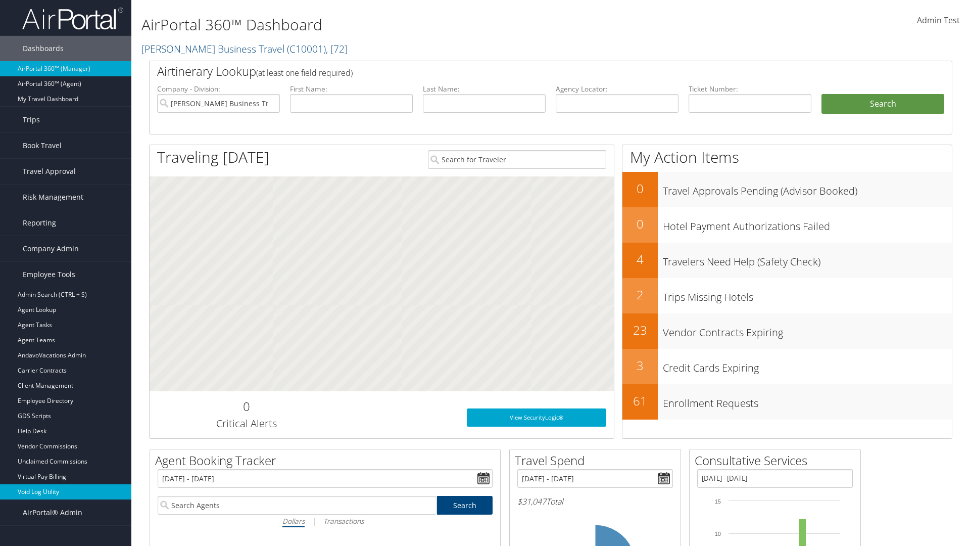
click at [66, 492] on link "Void Log Utility" at bounding box center [65, 491] width 131 height 15
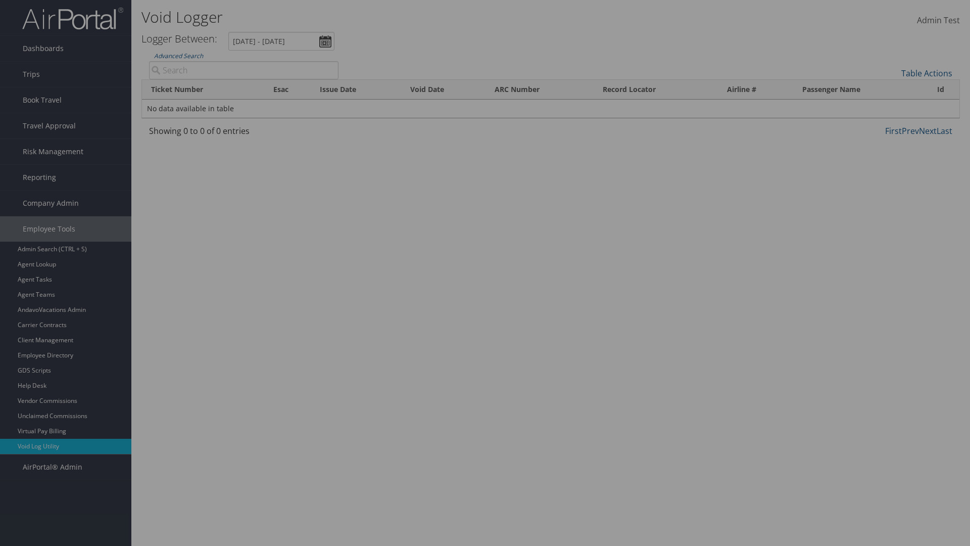
click at [0, 0] on link "Additional Filters..." at bounding box center [0, 0] width 0 height 0
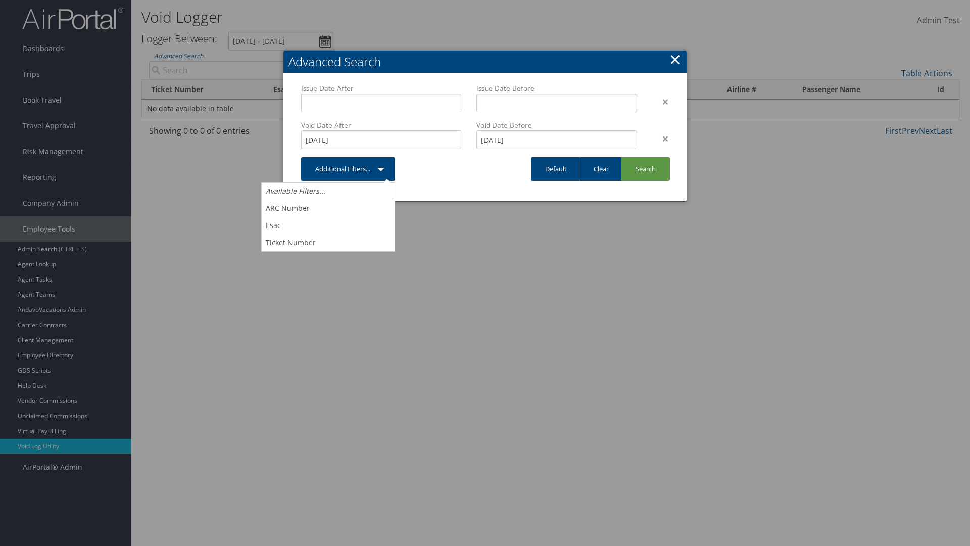
click at [675, 59] on link "×" at bounding box center [676, 59] width 12 height 20
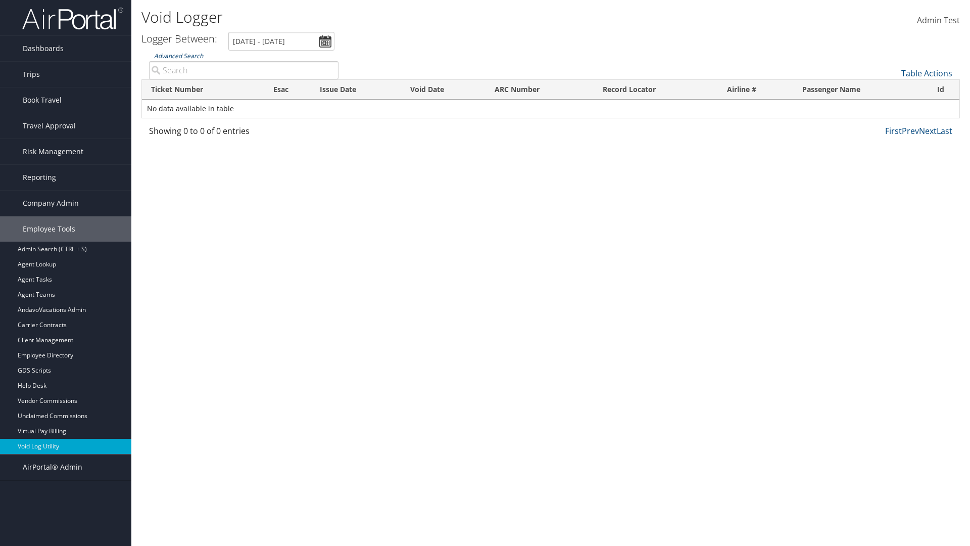
click at [178, 56] on link "Advanced Search" at bounding box center [178, 56] width 49 height 9
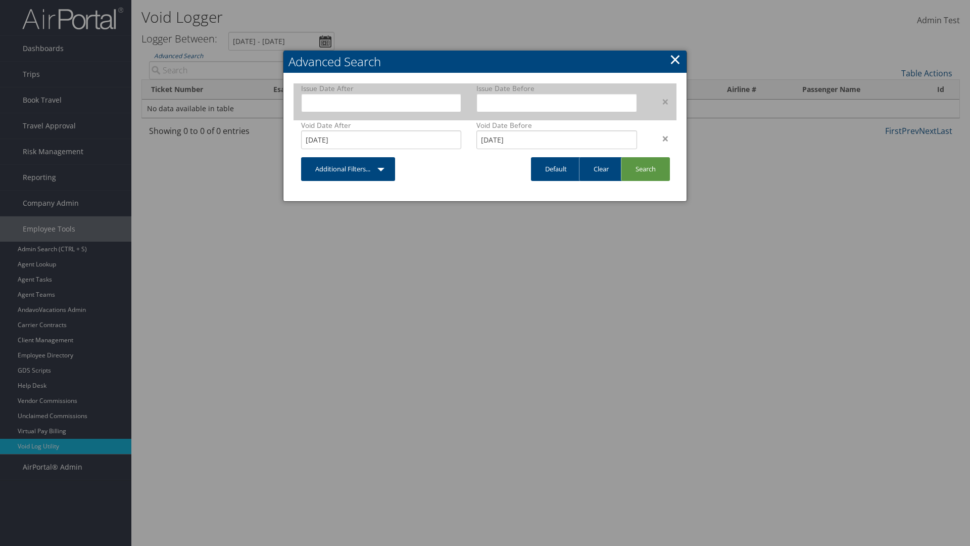
click at [661, 101] on div "×" at bounding box center [661, 102] width 32 height 12
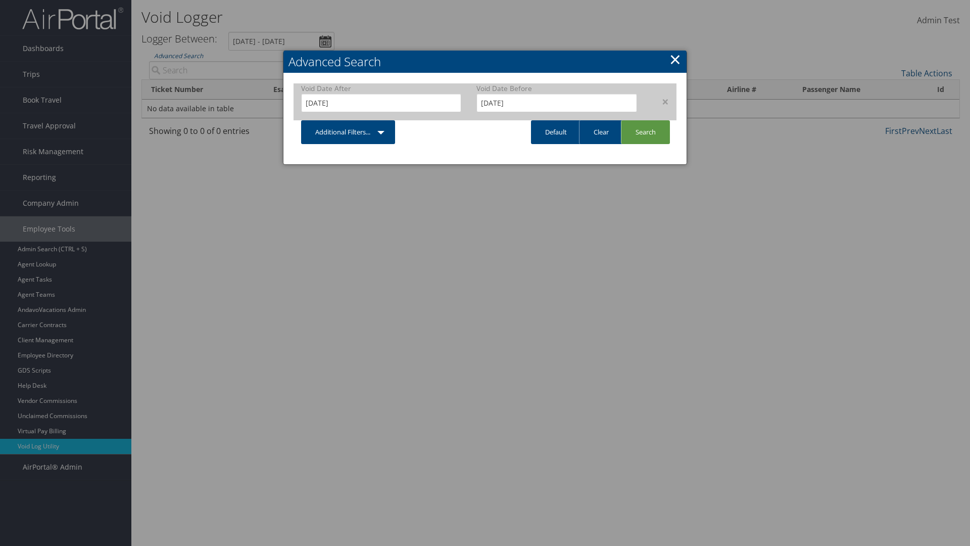
click at [661, 101] on div "×" at bounding box center [661, 102] width 32 height 12
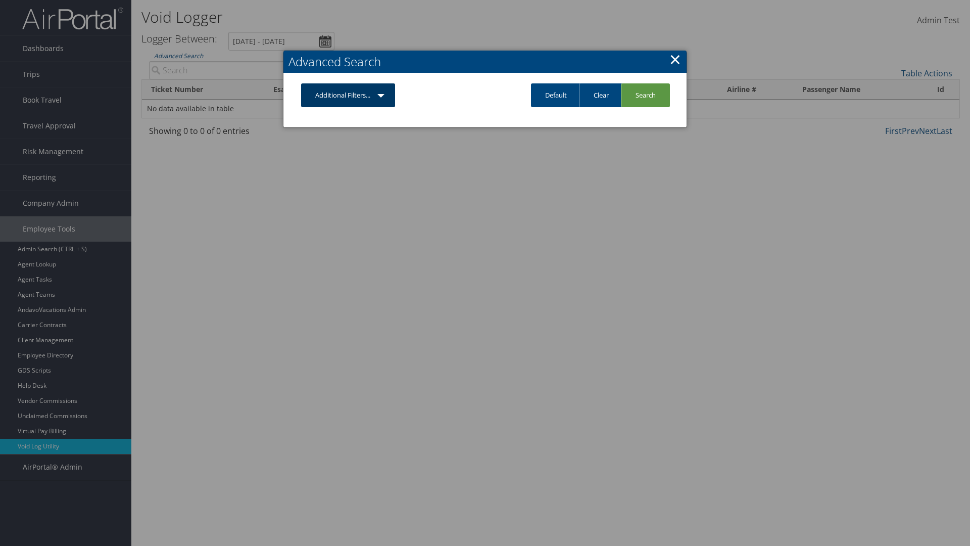
click at [348, 95] on link "Additional Filters..." at bounding box center [348, 95] width 94 height 24
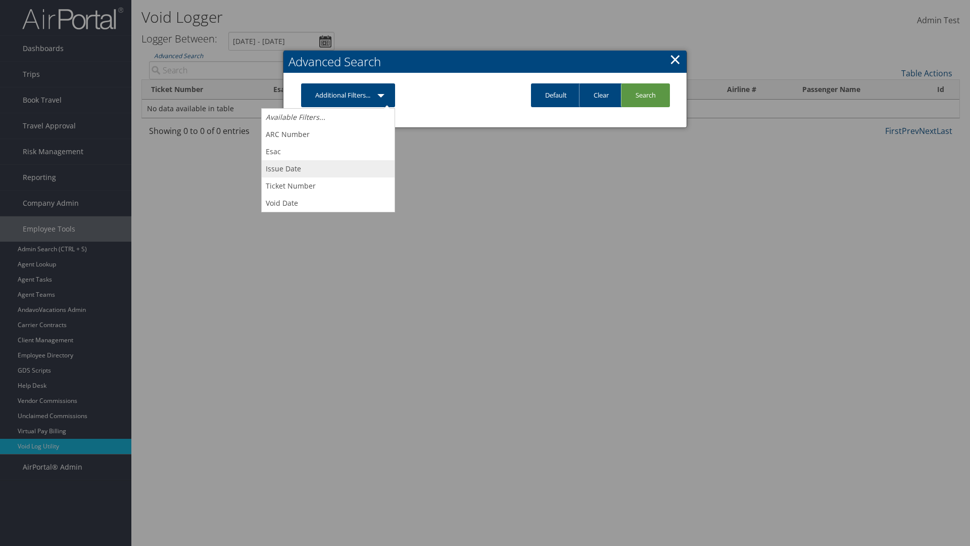
click at [328, 168] on link "Issue Date" at bounding box center [328, 168] width 133 height 17
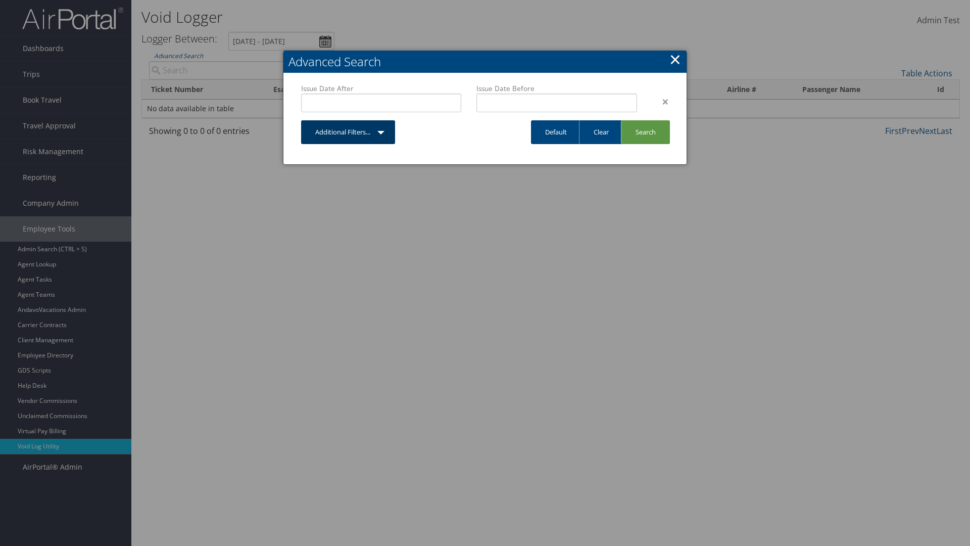
click at [348, 132] on link "Additional Filters..." at bounding box center [348, 132] width 94 height 24
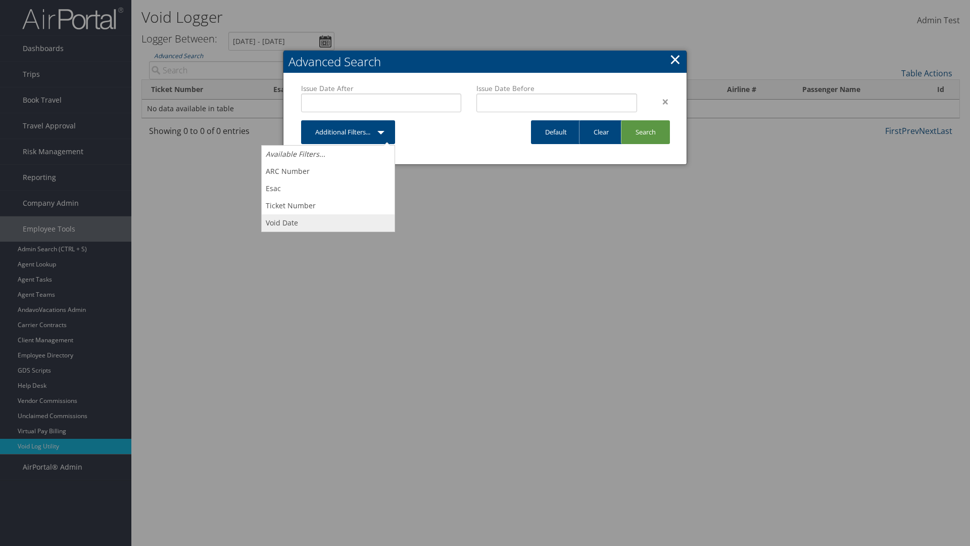
click at [328, 222] on link "Void Date" at bounding box center [328, 222] width 133 height 17
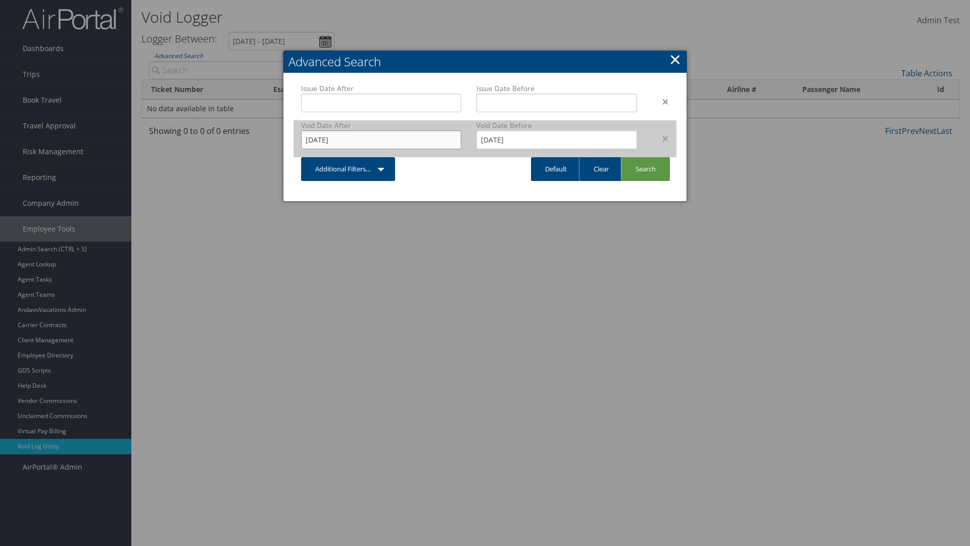
click at [381, 140] on input "8/6/2025" at bounding box center [381, 139] width 160 height 19
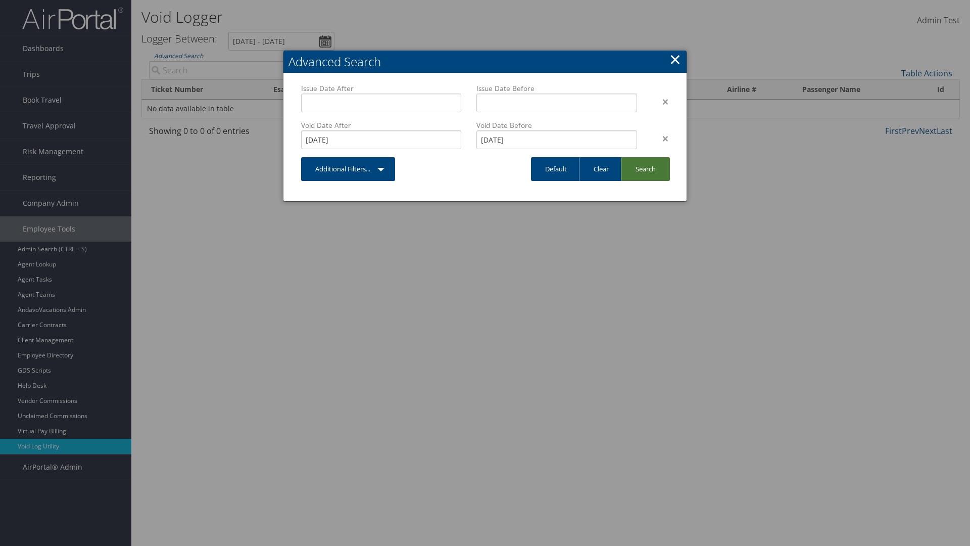
click at [645, 169] on link "Search" at bounding box center [645, 169] width 49 height 24
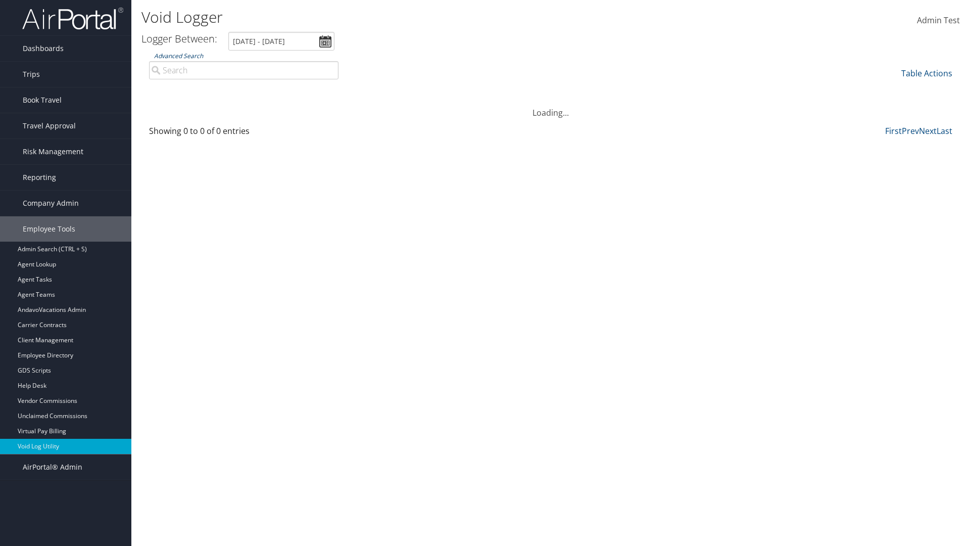
click at [178, 56] on link "Advanced Search" at bounding box center [178, 56] width 49 height 9
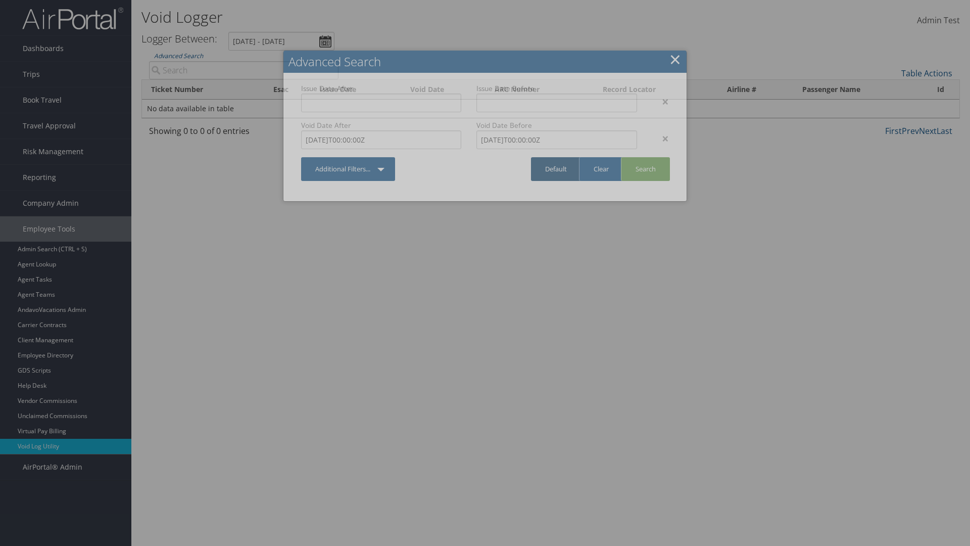
click at [556, 169] on link "Default" at bounding box center [556, 169] width 50 height 24
